Goal: Task Accomplishment & Management: Use online tool/utility

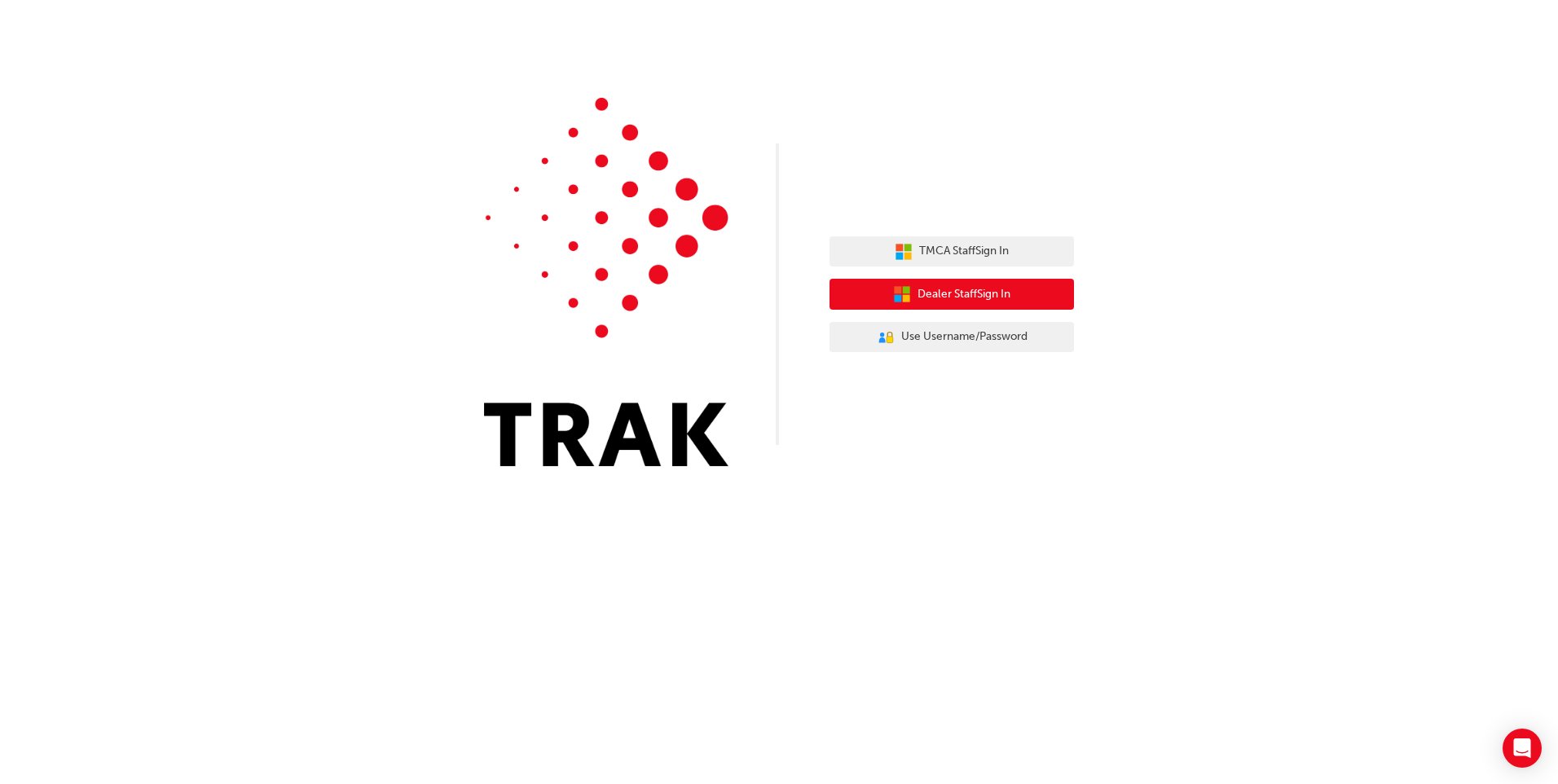
click at [959, 286] on span "Dealer Staff Sign In" at bounding box center [963, 294] width 93 height 19
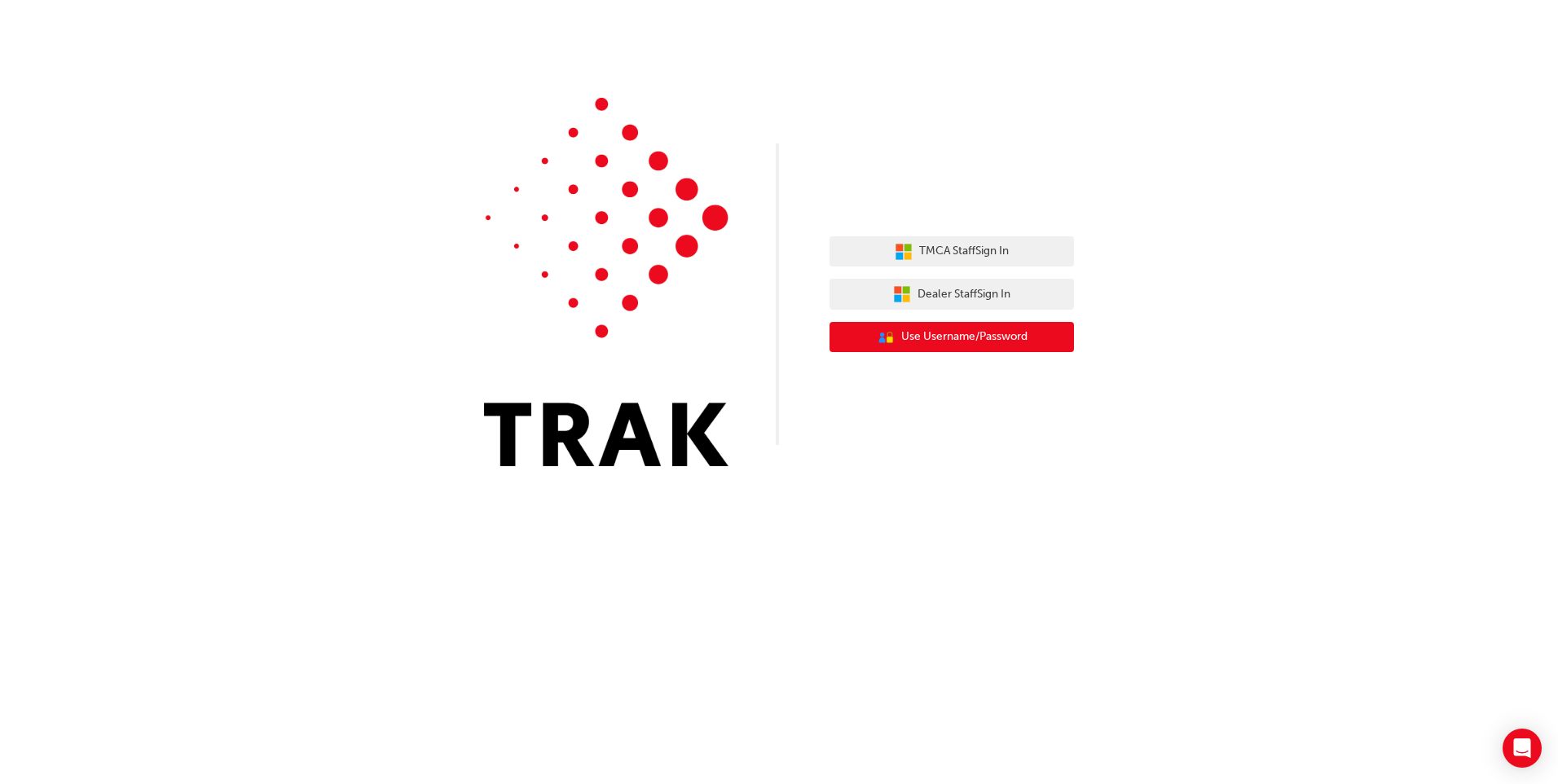
click at [951, 335] on span "Use Username/Password" at bounding box center [964, 336] width 126 height 19
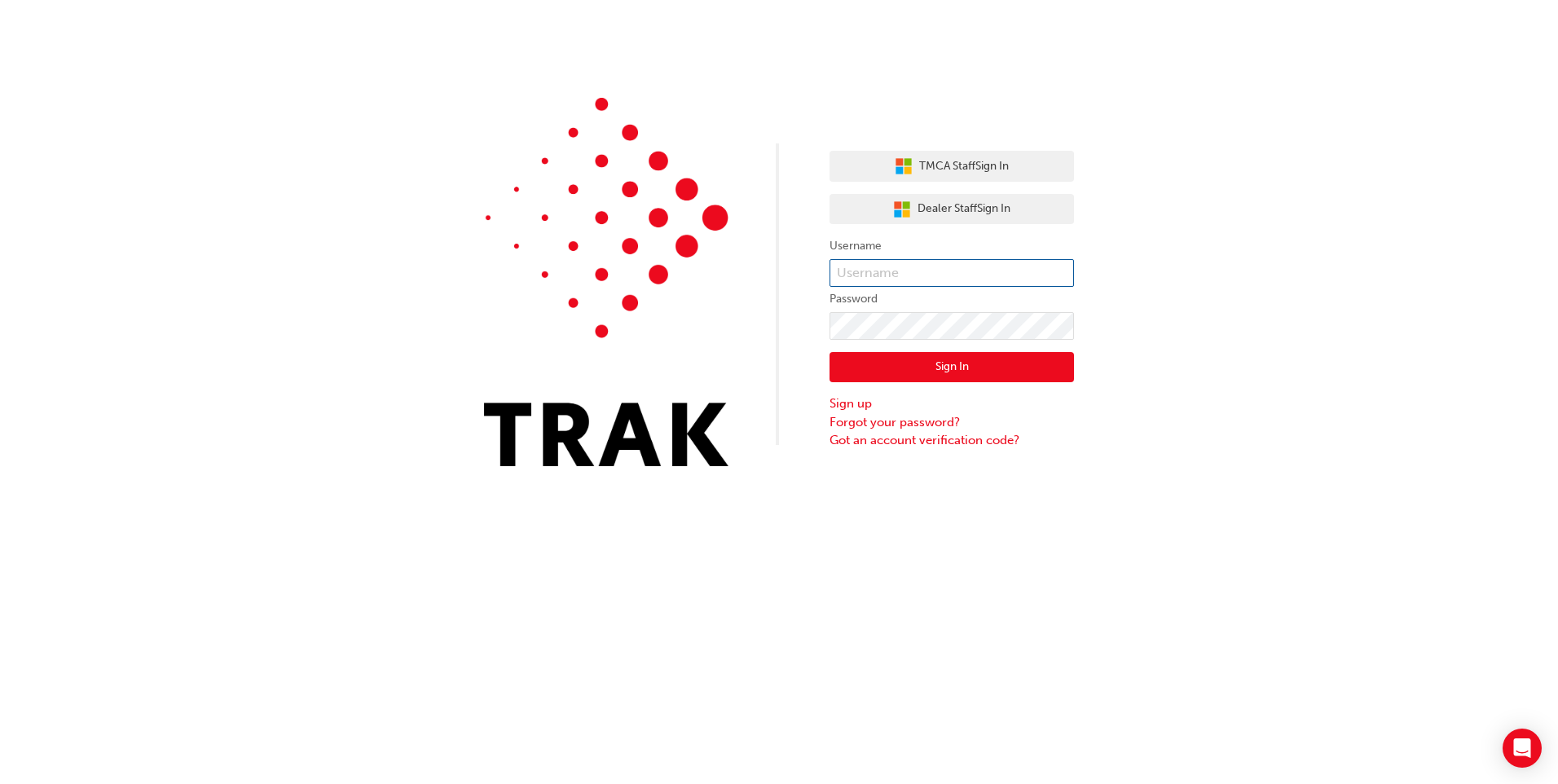
type input "Jarrod.Adams"
click at [934, 363] on button "Sign In" at bounding box center [952, 367] width 245 height 31
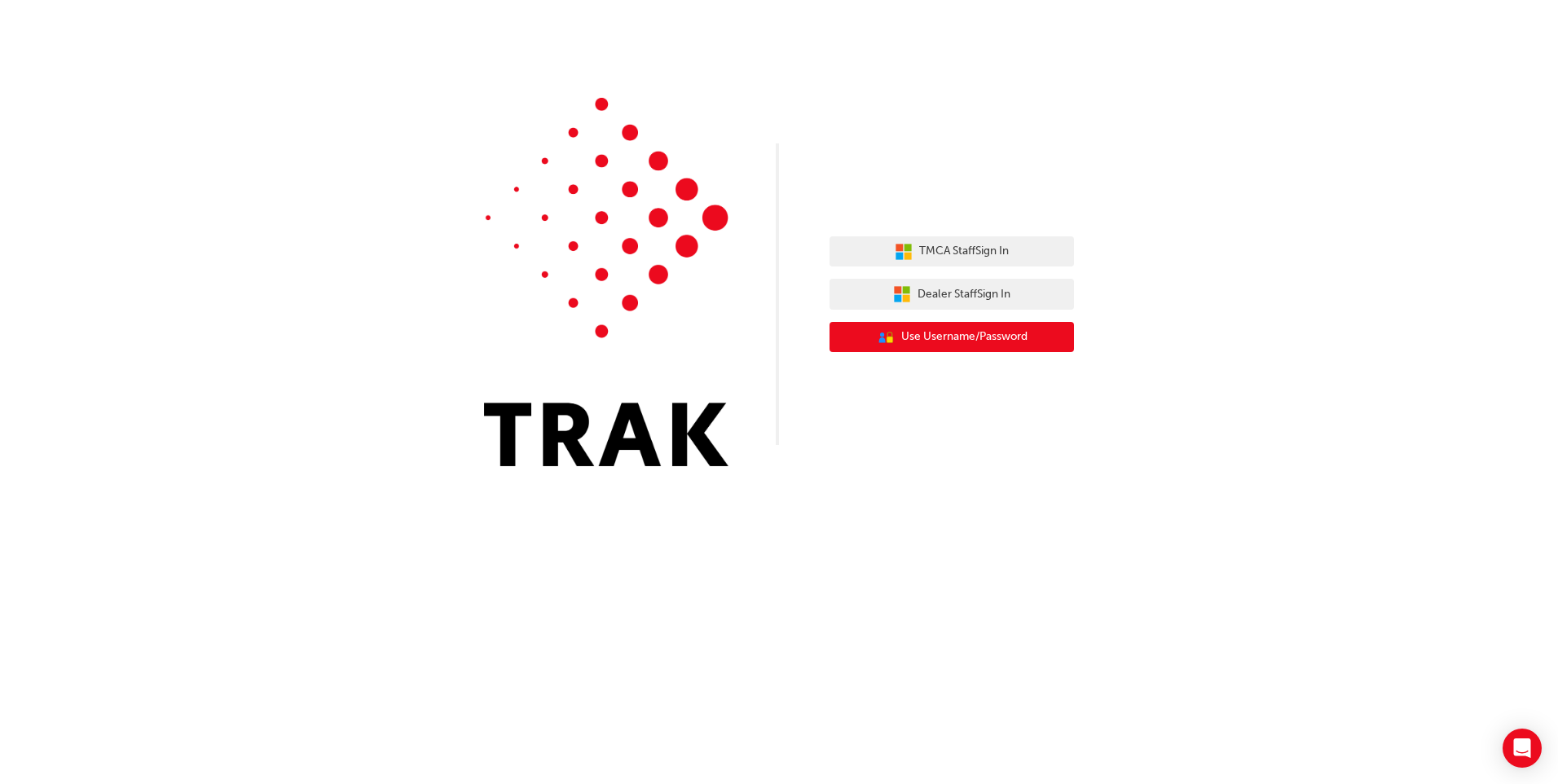
click at [941, 343] on span "Use Username/Password" at bounding box center [964, 336] width 126 height 19
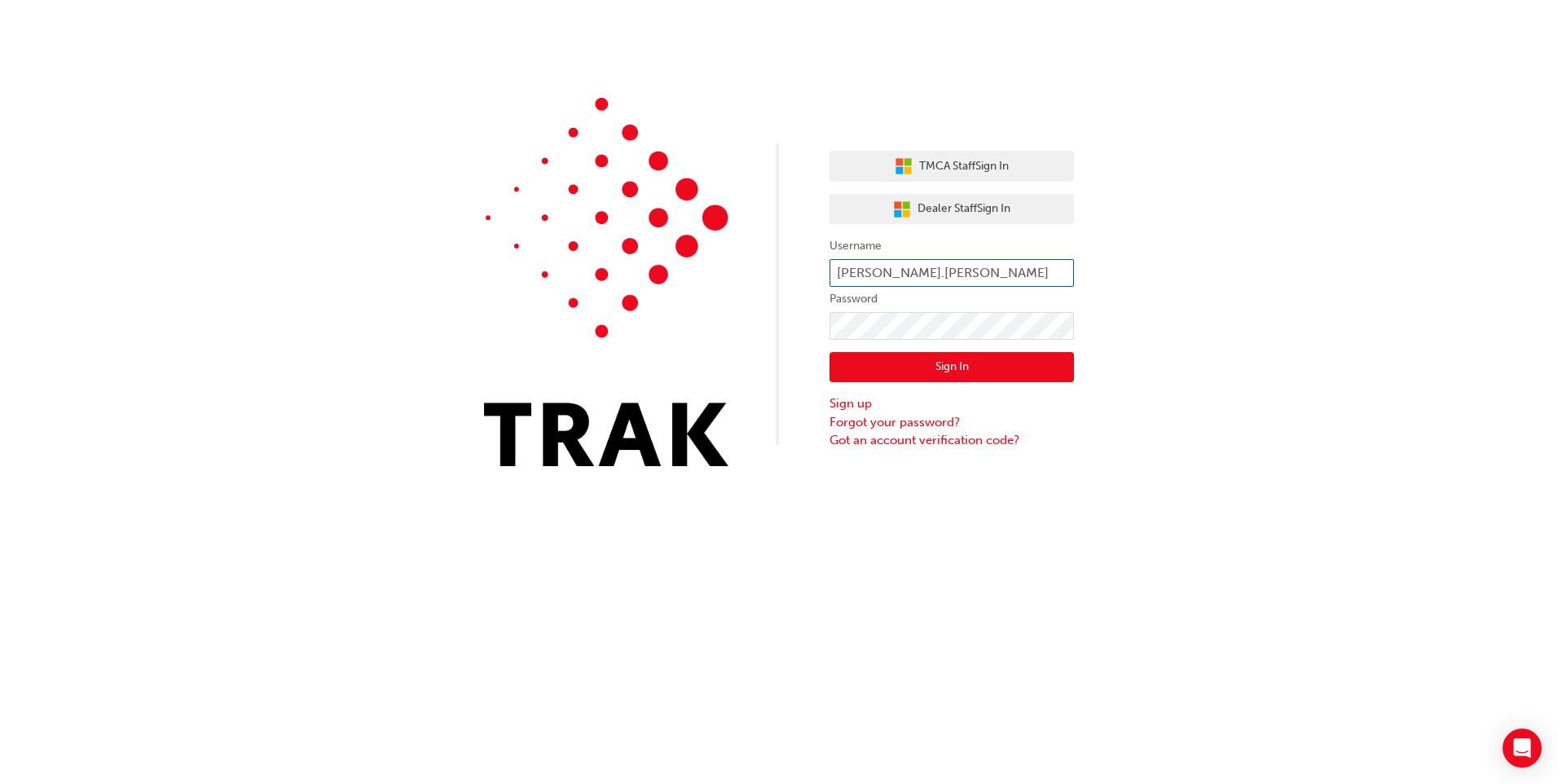
click at [929, 269] on input "[PERSON_NAME].[PERSON_NAME]" at bounding box center [952, 272] width 245 height 28
click at [828, 538] on div "TMCA Staff Sign In Dealer Staff Sign In Username [PERSON_NAME].[PERSON_NAME] Pa…" at bounding box center [779, 392] width 1558 height 784
click at [932, 272] on input "[PERSON_NAME].[PERSON_NAME]" at bounding box center [952, 272] width 245 height 28
type input "J"
type input "652620"
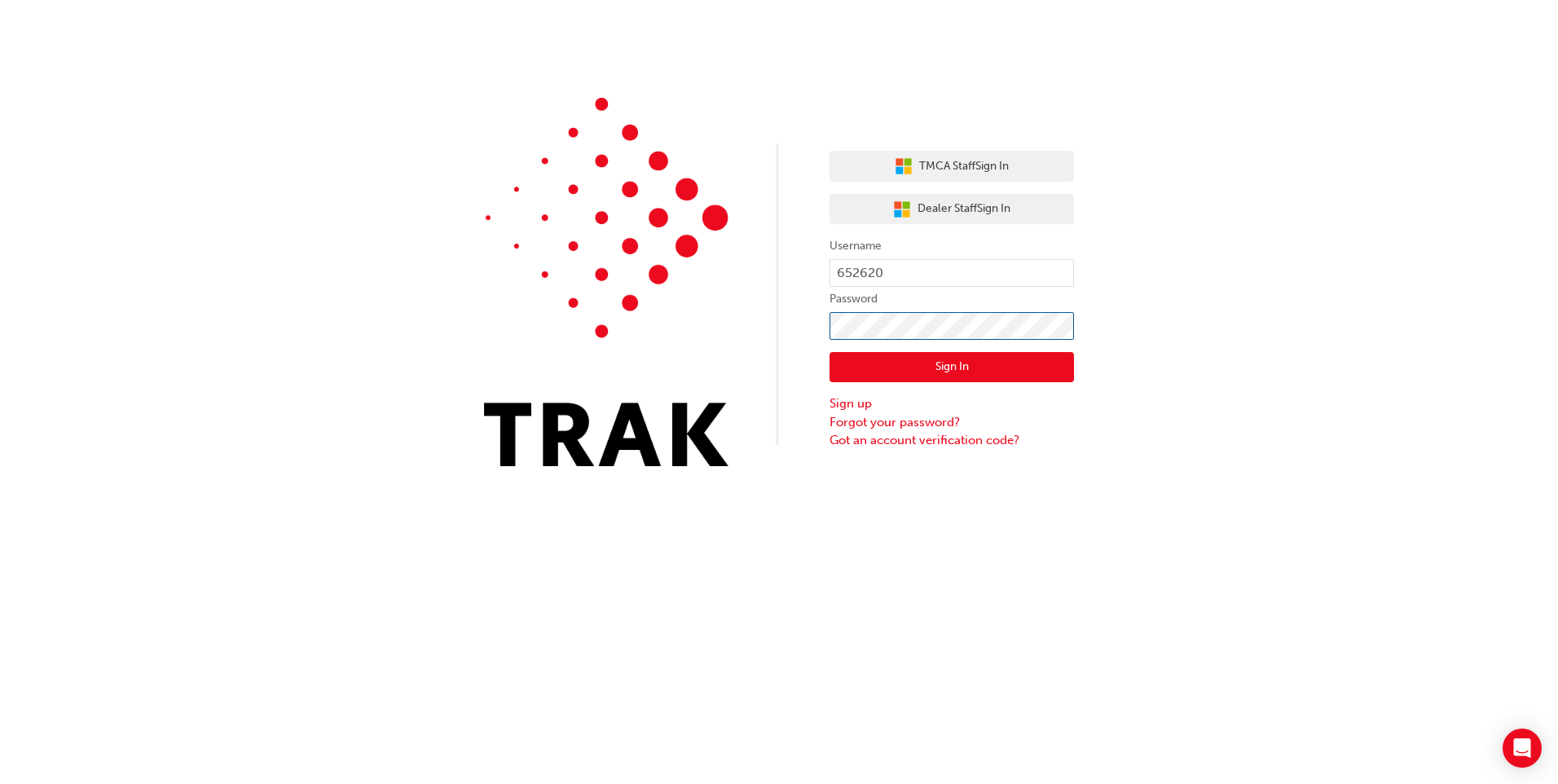
click at [789, 337] on div "TMCA Staff Sign In Dealer Staff Sign In Username 652620 Password Sign In Sign u…" at bounding box center [779, 245] width 1558 height 490
click at [963, 369] on button "Sign In" at bounding box center [952, 367] width 245 height 31
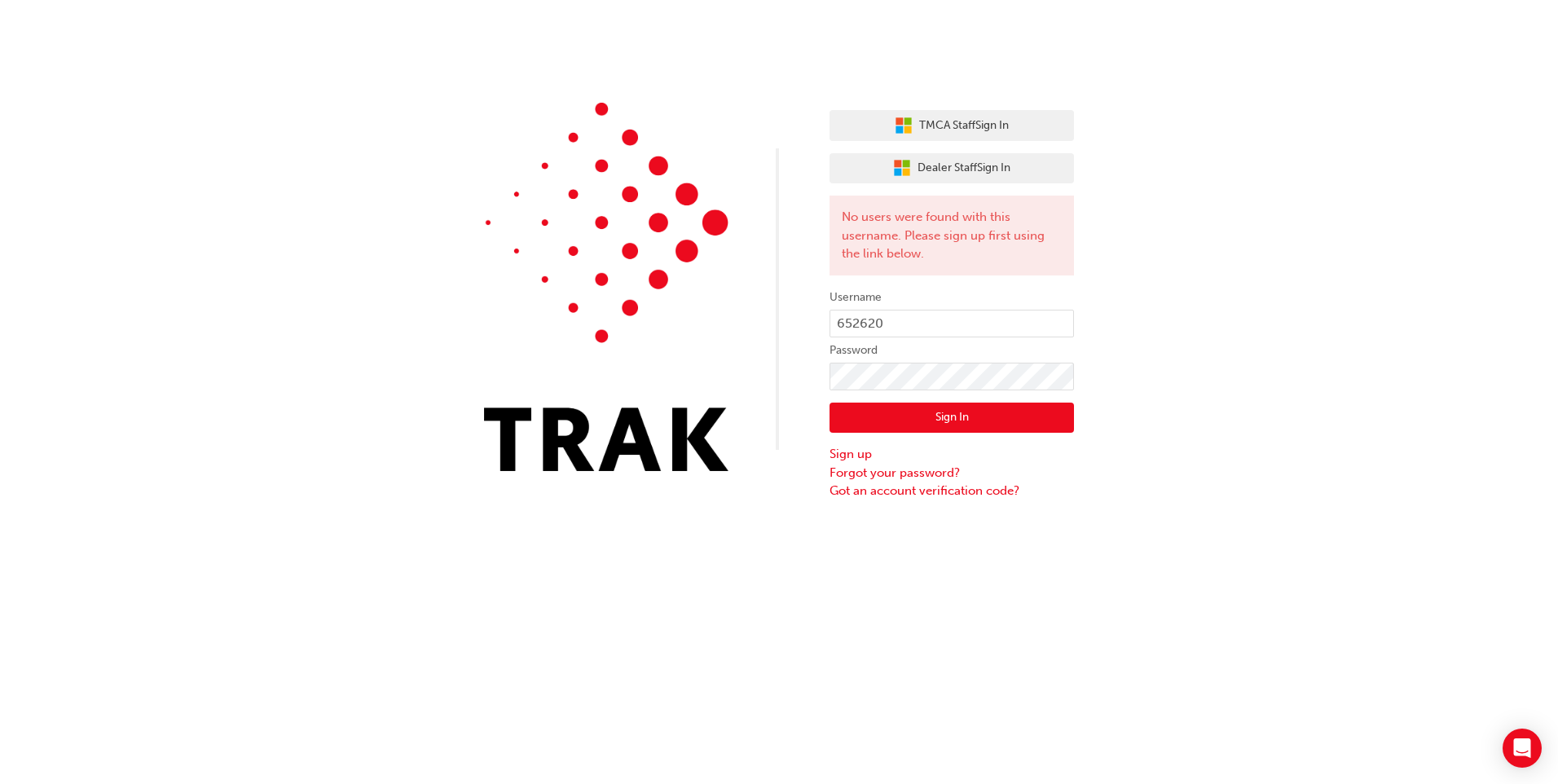
click at [946, 416] on button "Sign In" at bounding box center [952, 418] width 245 height 31
